Goal: Check status: Check status

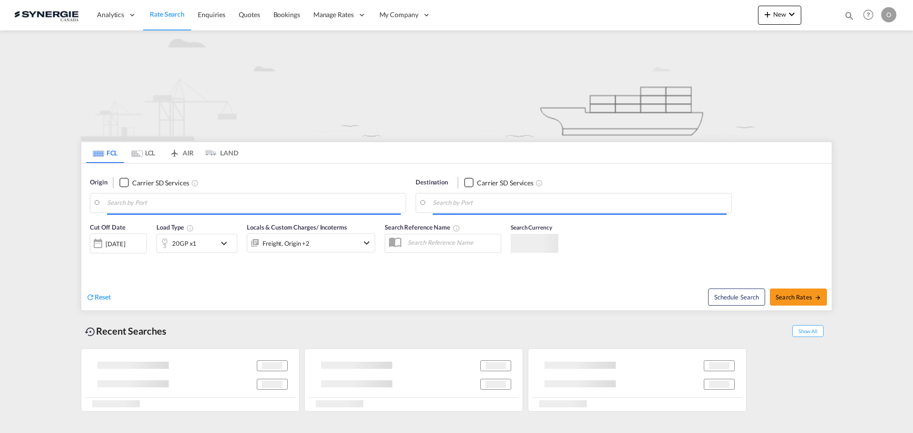
type input "Saskatoon, SK, CASAK"
type input "Navegantes, BRNVT"
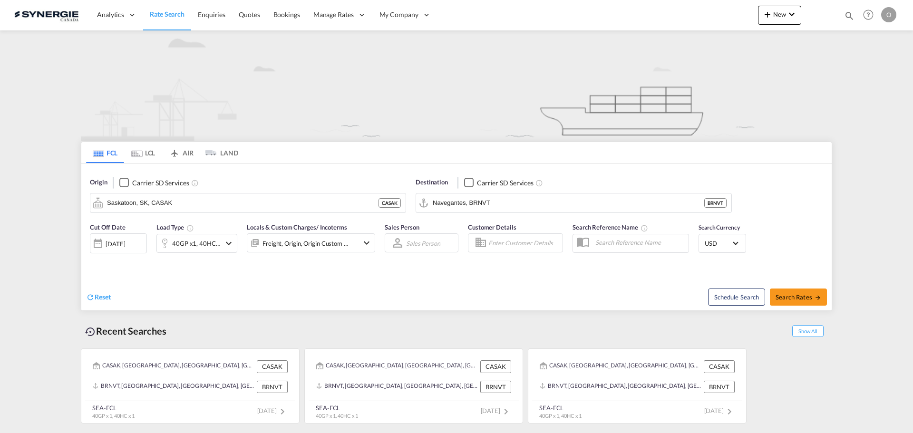
click at [852, 18] on md-icon "icon-magnify" at bounding box center [849, 15] width 10 height 10
click at [707, 17] on select "Bookings Quotes Enquiries" at bounding box center [697, 15] width 45 height 17
select select "Quotes"
click at [675, 7] on select "Bookings Quotes Enquiries" at bounding box center [697, 15] width 45 height 17
click at [742, 15] on input at bounding box center [778, 15] width 118 height 17
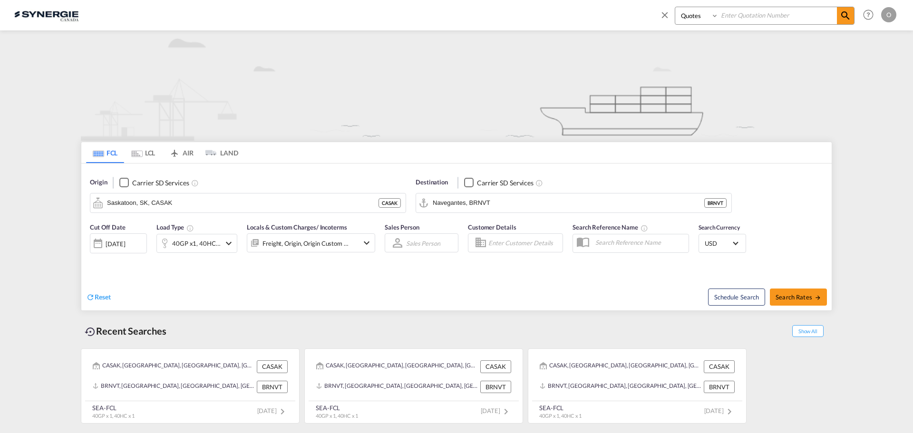
paste input "SYC000013104"
type input "SYC000013104"
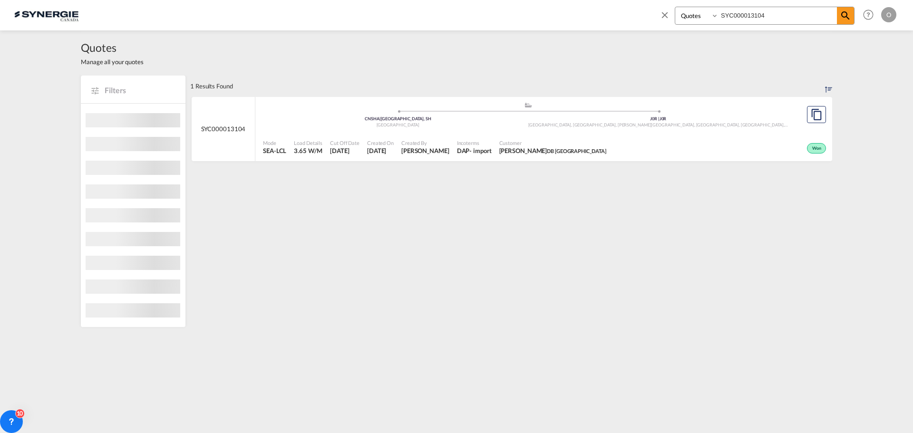
click at [625, 140] on div "Won" at bounding box center [719, 148] width 218 height 24
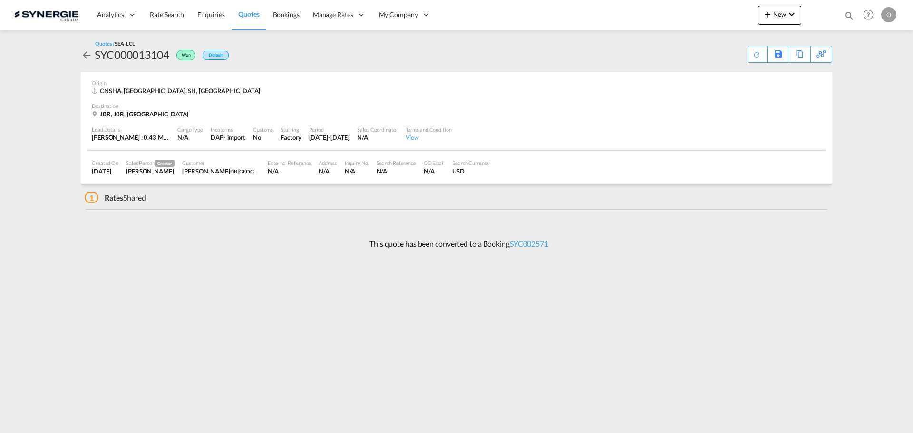
click at [429, 141] on div "View" at bounding box center [429, 137] width 46 height 9
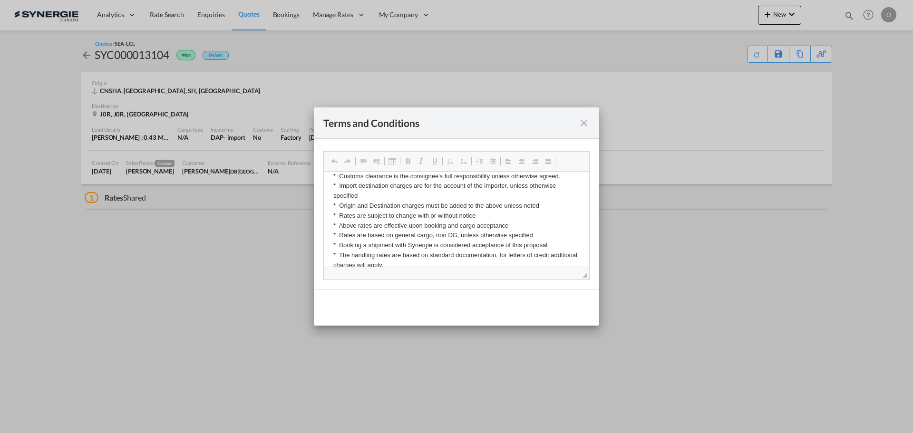
scroll to position [95, 0]
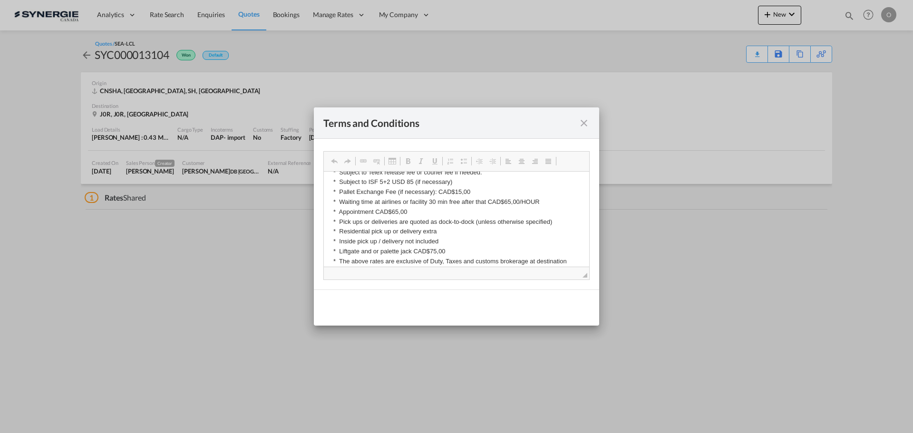
click at [587, 119] on md-icon "icon-close fg-AAA8AD cursor" at bounding box center [583, 122] width 11 height 11
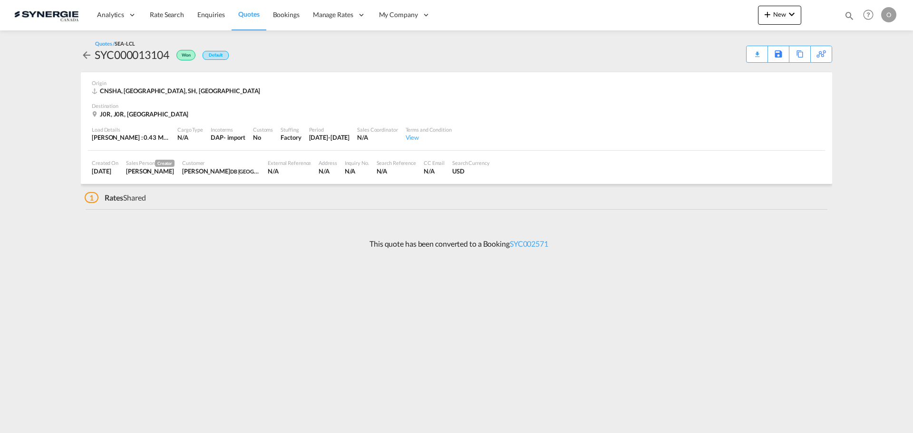
click at [214, 107] on div "Destination" at bounding box center [457, 105] width 730 height 7
click at [182, 110] on div "J0R, J0R, Canada" at bounding box center [457, 114] width 730 height 9
click at [91, 199] on span "1" at bounding box center [92, 197] width 14 height 11
click at [752, 55] on span "Quote PDF is not available at this time" at bounding box center [757, 50] width 11 height 9
